Goal: Check status: Check status

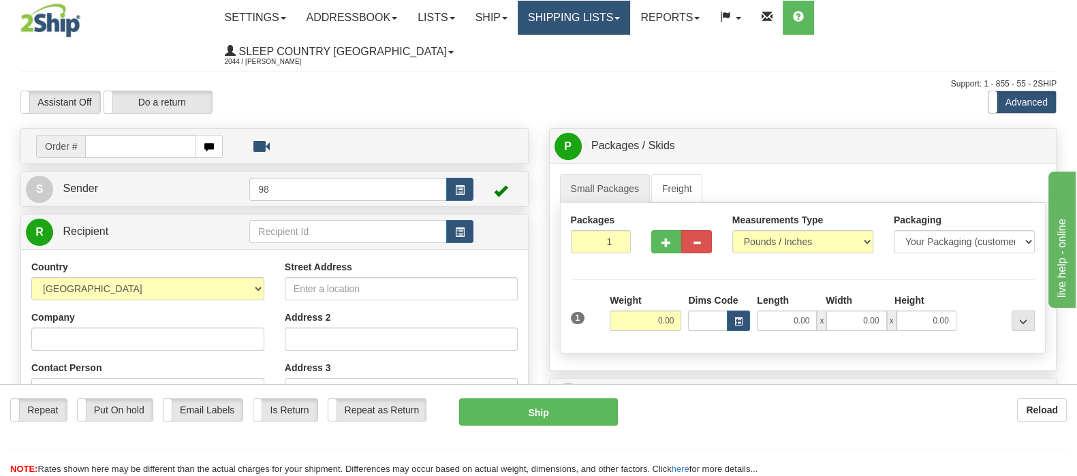
click at [630, 13] on link "Shipping lists" at bounding box center [574, 18] width 112 height 34
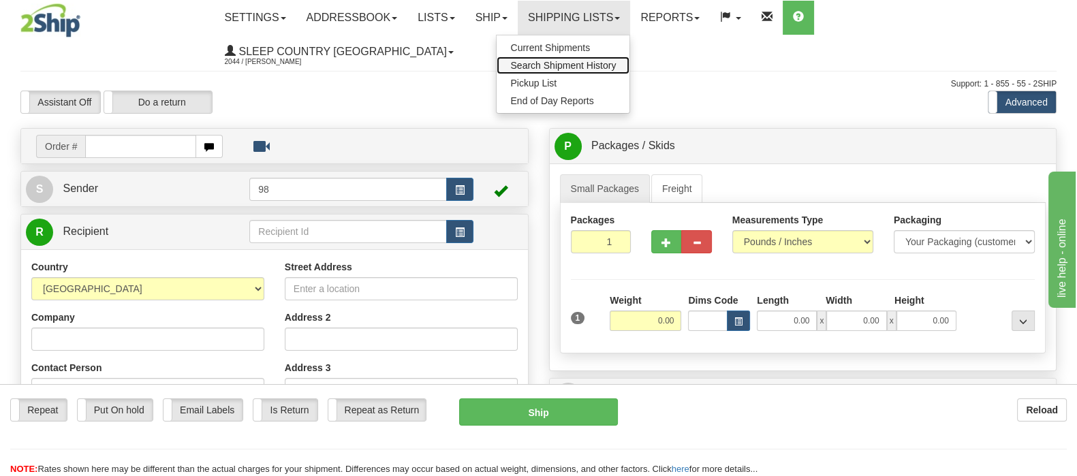
click at [616, 69] on span "Search Shipment History" at bounding box center [563, 65] width 106 height 11
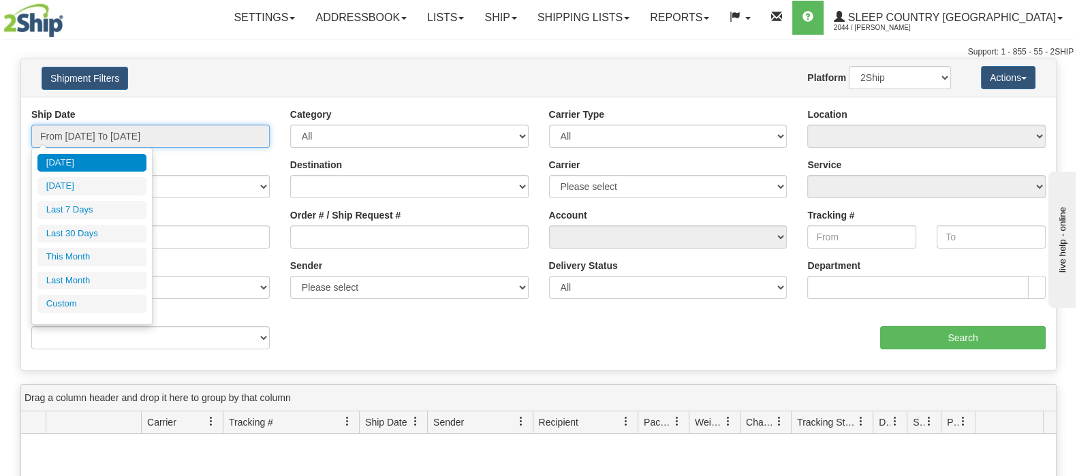
click at [109, 140] on input "From [DATE] To [DATE]" at bounding box center [150, 136] width 238 height 23
click at [112, 233] on li "Last 30 Days" at bounding box center [91, 234] width 109 height 18
type input "From [DATE] To [DATE]"
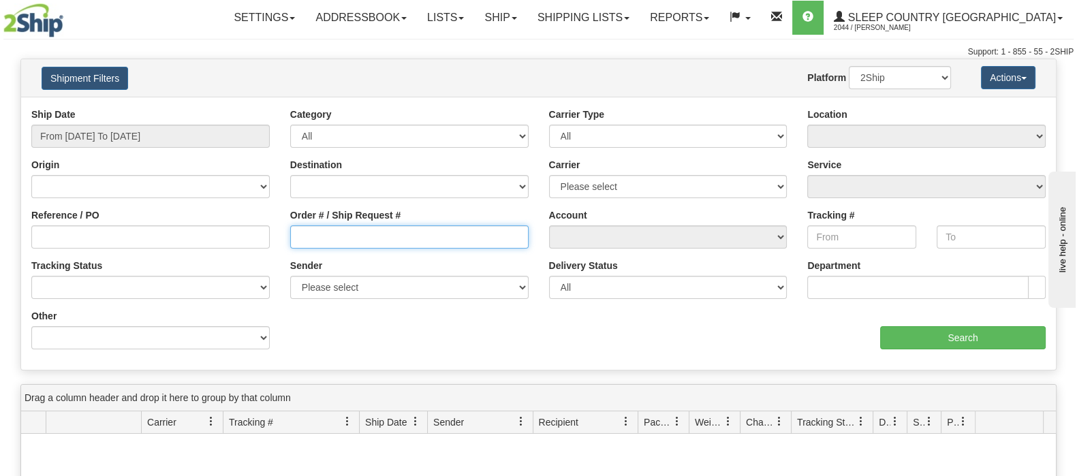
click at [387, 236] on input "Order # / Ship Request #" at bounding box center [409, 237] width 238 height 23
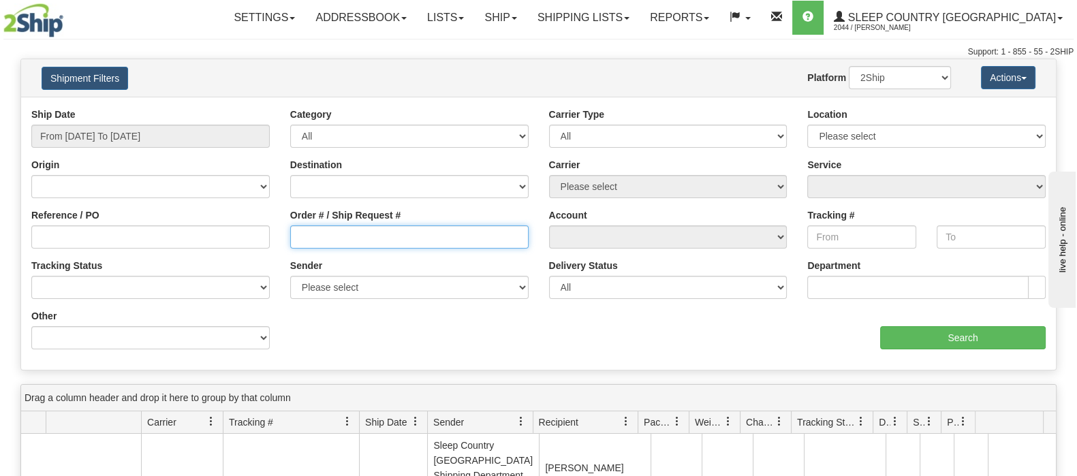
paste input "9000I053372"
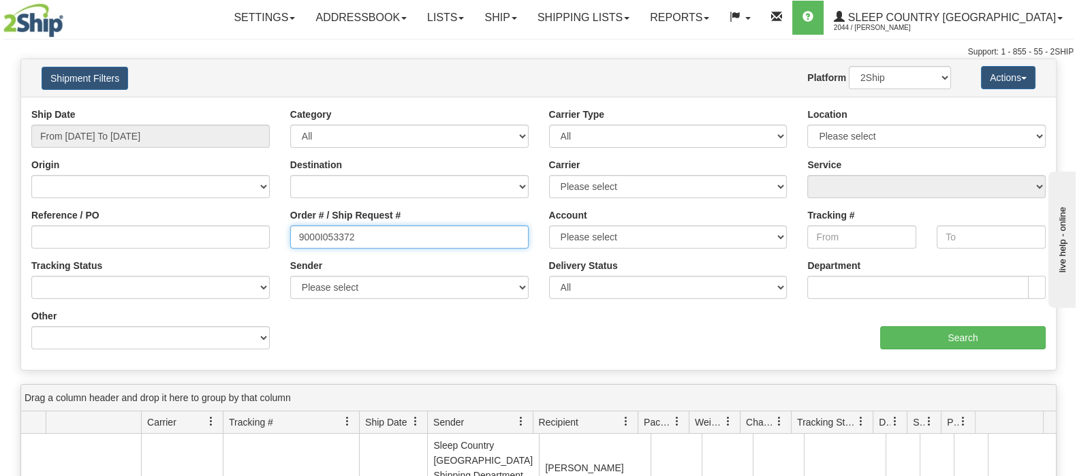
type input "9000I053372"
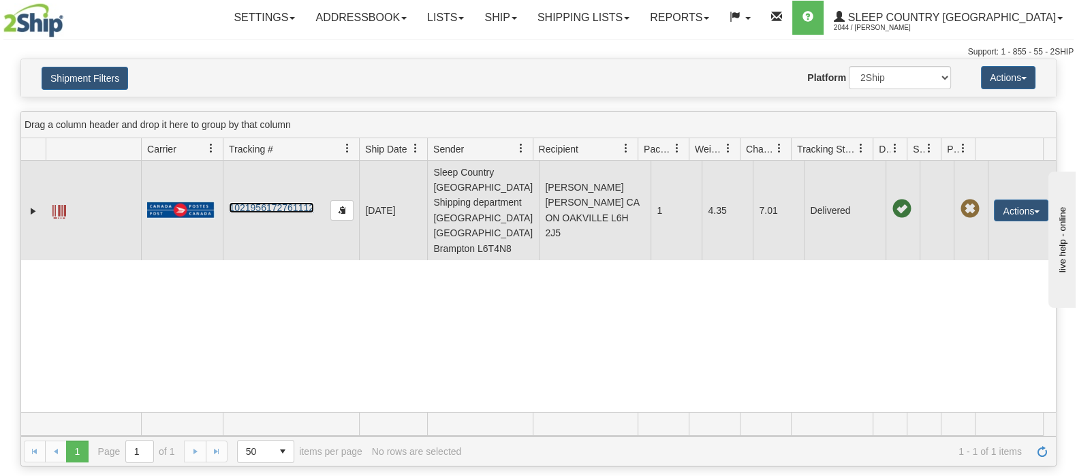
click at [262, 202] on link "1021956172761112" at bounding box center [271, 207] width 85 height 11
